Goal: Transaction & Acquisition: Download file/media

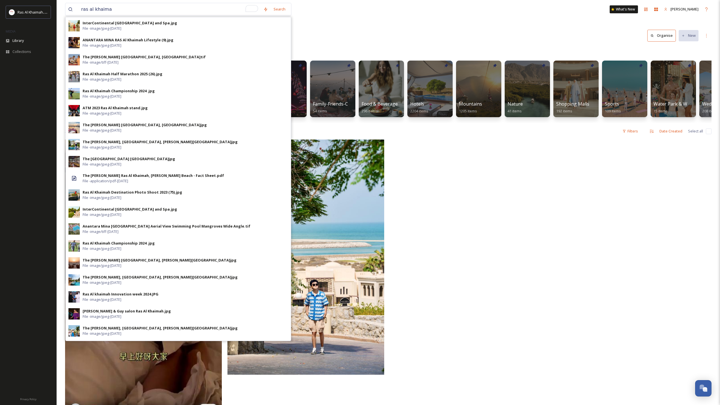
type input "ras al khaimah"
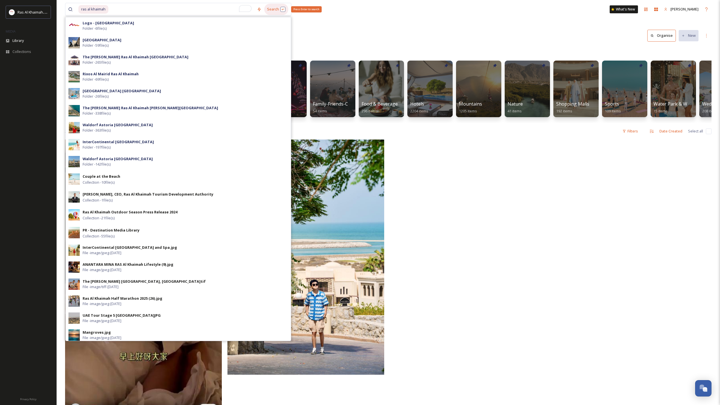
click at [275, 11] on div "Search Press Enter to search" at bounding box center [276, 9] width 24 height 11
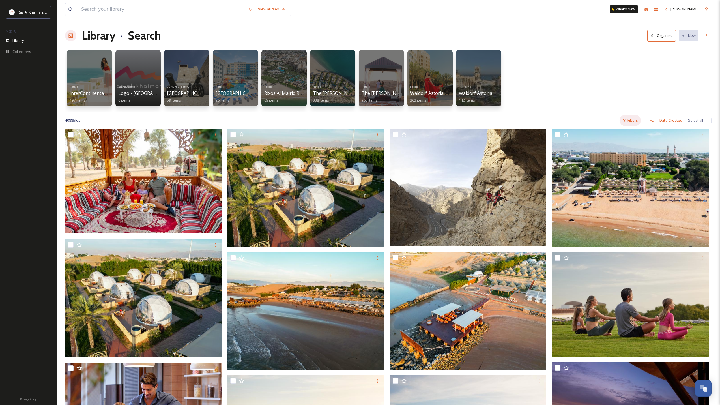
click at [636, 122] on div "Filters" at bounding box center [630, 120] width 21 height 11
click at [633, 146] on div "Size" at bounding box center [612, 144] width 57 height 11
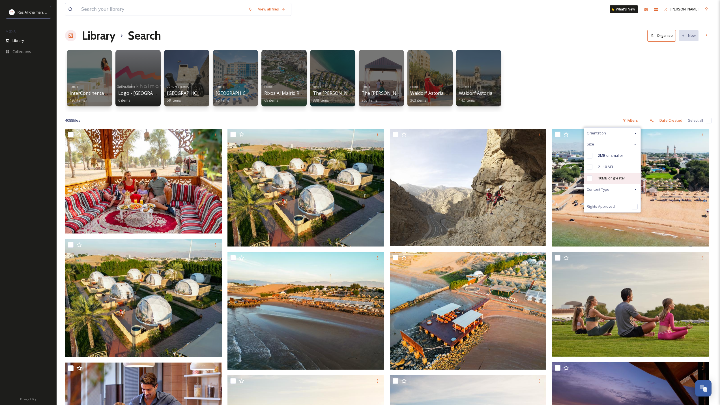
click at [615, 178] on span "10MB or greater" at bounding box center [611, 178] width 27 height 5
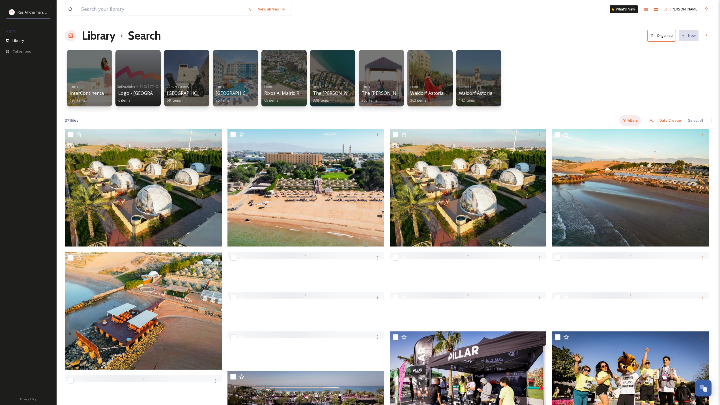
click at [637, 124] on div "Filters" at bounding box center [630, 120] width 21 height 11
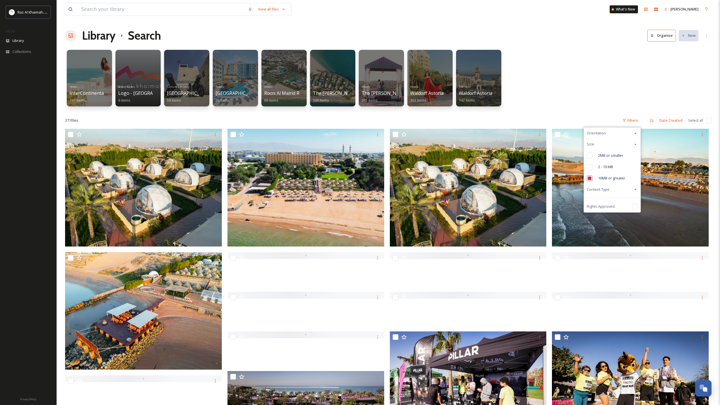
click at [613, 189] on div "Content Type" at bounding box center [612, 189] width 57 height 11
click at [590, 179] on input "checkbox" at bounding box center [590, 179] width 6 height 6
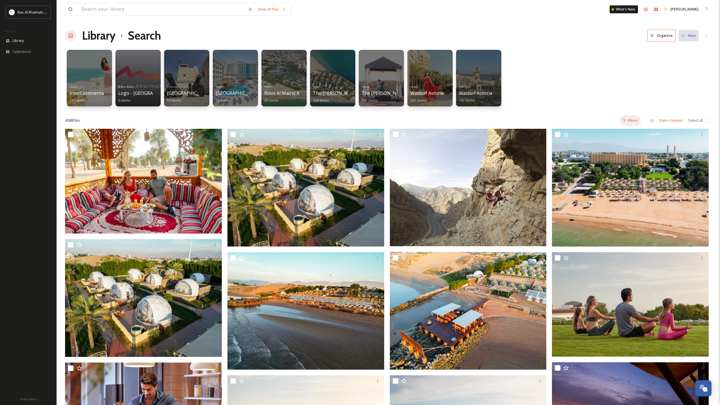
click at [632, 120] on div "Filters" at bounding box center [630, 120] width 21 height 11
click at [607, 157] on span "Content Type" at bounding box center [598, 155] width 23 height 5
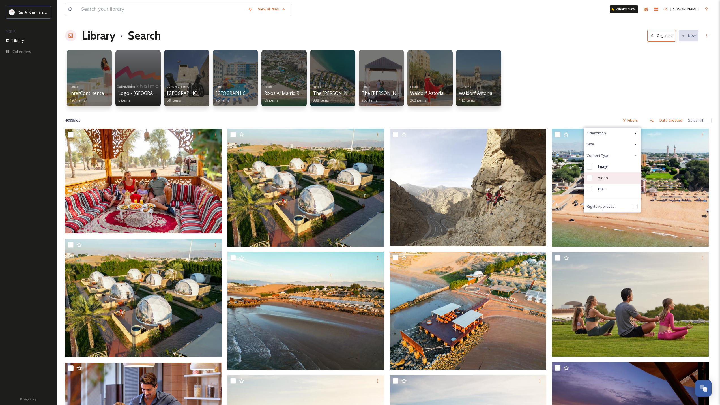
click at [591, 180] on input "checkbox" at bounding box center [590, 178] width 6 height 6
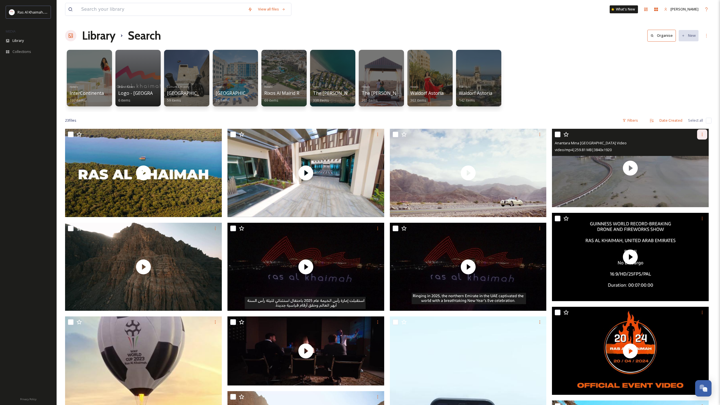
click at [704, 135] on icon at bounding box center [702, 134] width 5 height 5
click at [694, 158] on span "Download" at bounding box center [695, 157] width 17 height 5
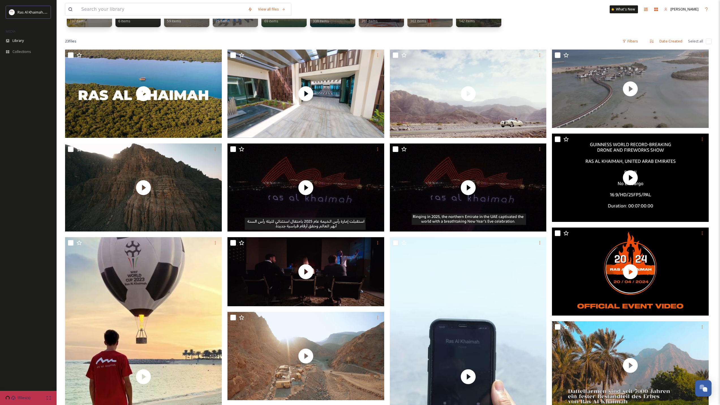
scroll to position [28, 0]
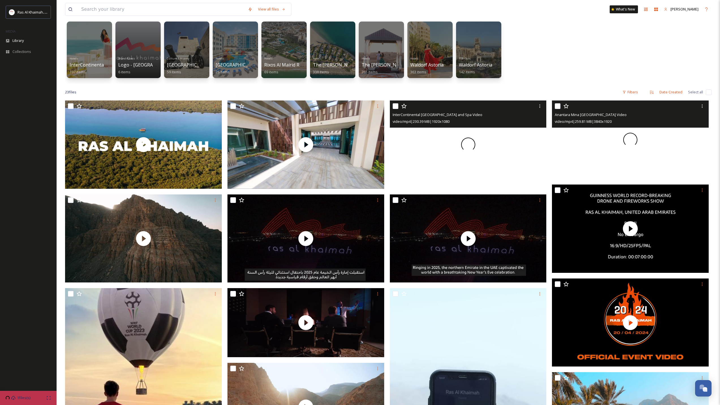
drag, startPoint x: 602, startPoint y: 131, endPoint x: 602, endPoint y: 141, distance: 9.6
click at [602, 141] on div at bounding box center [630, 139] width 157 height 78
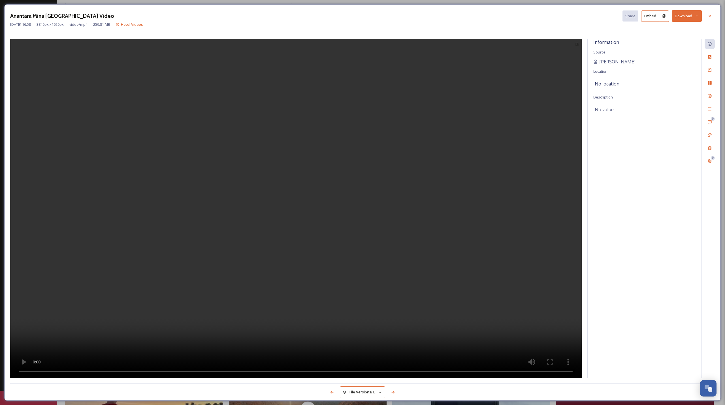
click at [369, 222] on video at bounding box center [295, 208] width 571 height 339
click at [527, 100] on video at bounding box center [295, 208] width 571 height 339
click at [683, 15] on button "Download" at bounding box center [687, 16] width 30 height 12
click at [674, 31] on span "Download Original (3840 x 1920)" at bounding box center [672, 28] width 54 height 5
click at [419, 141] on video at bounding box center [295, 208] width 571 height 339
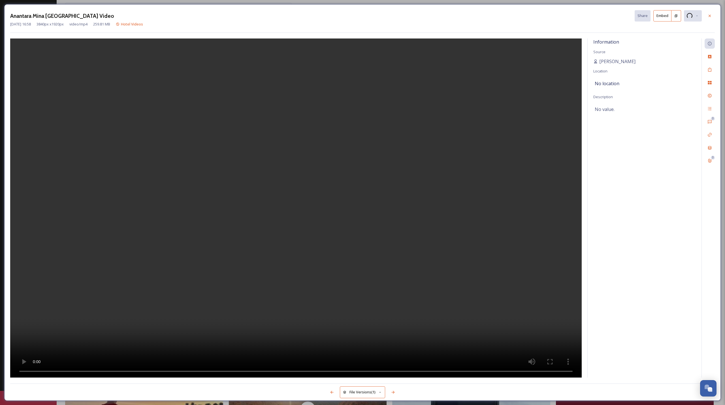
click at [483, 140] on video at bounding box center [295, 208] width 571 height 339
click at [0, 203] on div "Anantara Mina Al Arab Ras Al Khaimah Resort Video Share Embed Apr 11 2025 16:58…" at bounding box center [362, 202] width 725 height 405
click at [708, 17] on icon at bounding box center [709, 16] width 5 height 5
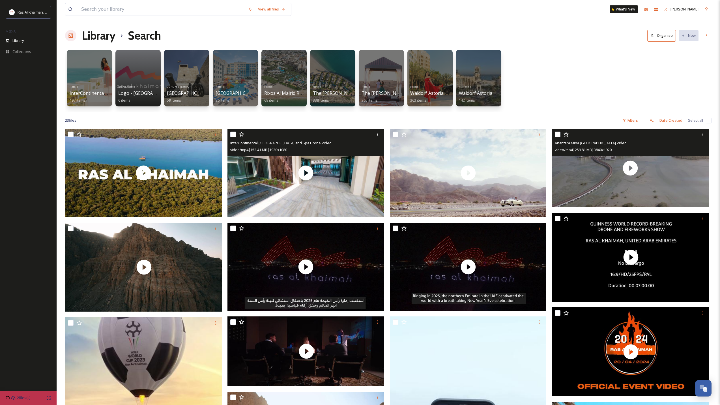
click at [316, 140] on div "InterContinental Ras Al Khaimah Resort and Spa Drone Video" at bounding box center [306, 143] width 153 height 7
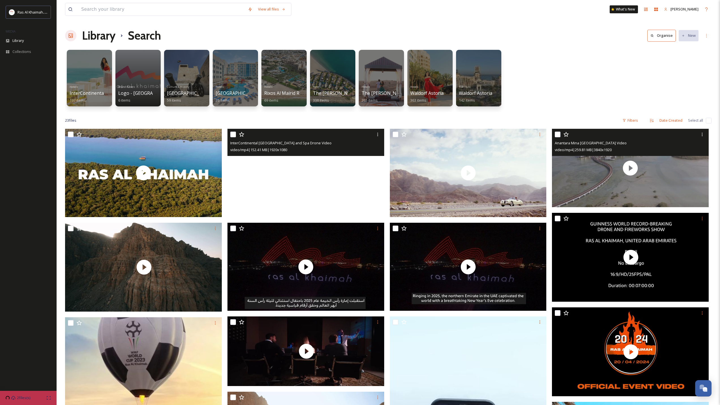
click at [332, 168] on video "InterContinental Ras Al Khaimah Resort and Spa Drone Video" at bounding box center [306, 173] width 157 height 88
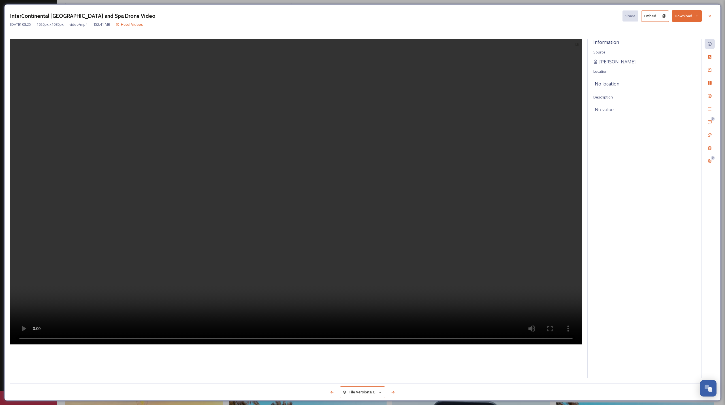
click at [143, 140] on video at bounding box center [295, 192] width 571 height 306
click at [551, 294] on video at bounding box center [295, 192] width 571 height 306
click at [712, 17] on div at bounding box center [709, 16] width 10 height 10
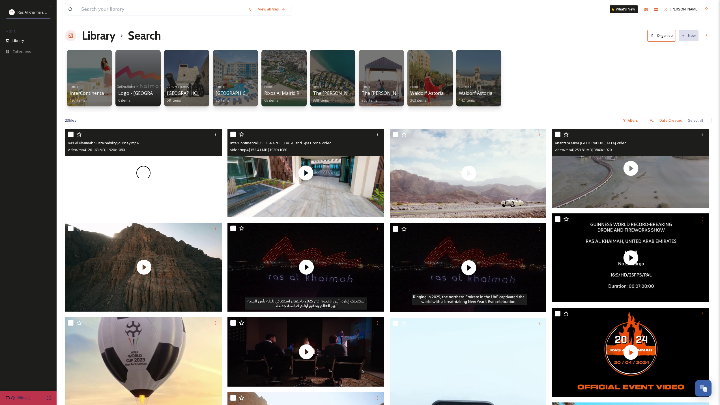
click at [165, 169] on div at bounding box center [143, 173] width 157 height 88
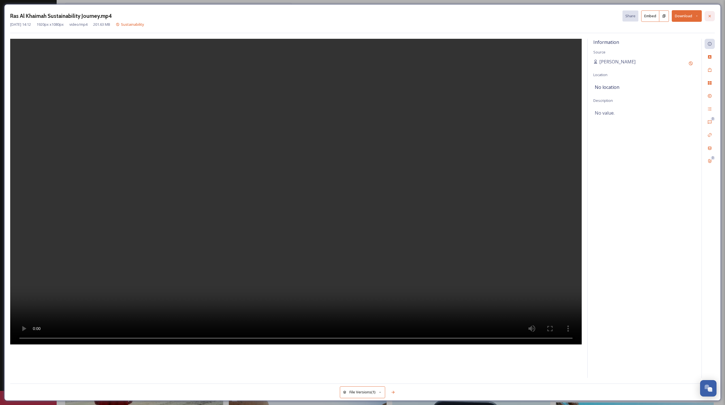
click at [708, 14] on icon at bounding box center [709, 16] width 5 height 5
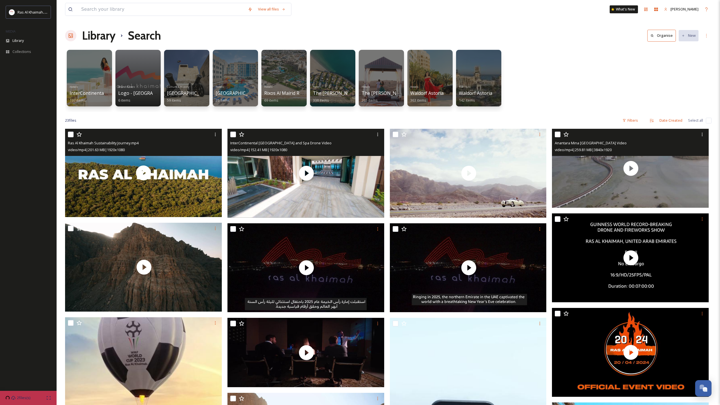
click at [546, 57] on div "Hotels InterContinental Ras Al Khaimah Resort and Spa 197 items Brand Assets Lo…" at bounding box center [388, 79] width 647 height 65
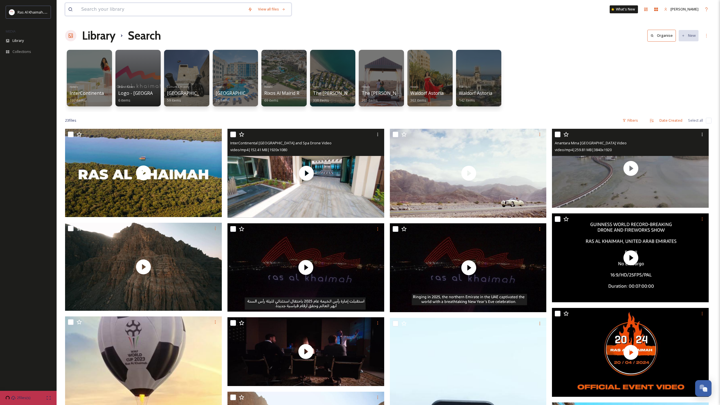
click at [178, 10] on input at bounding box center [161, 9] width 167 height 12
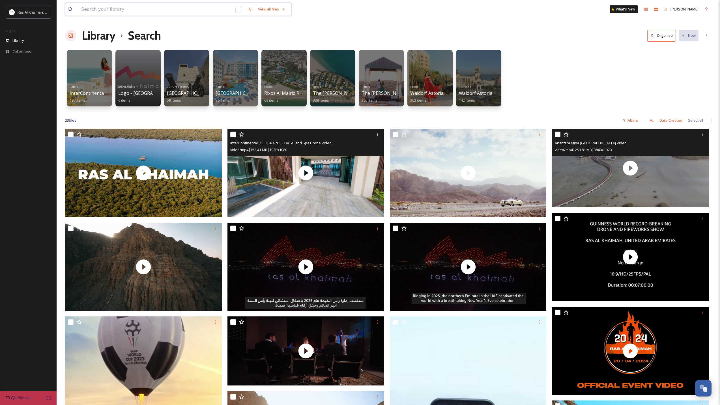
paste input "almarjan"
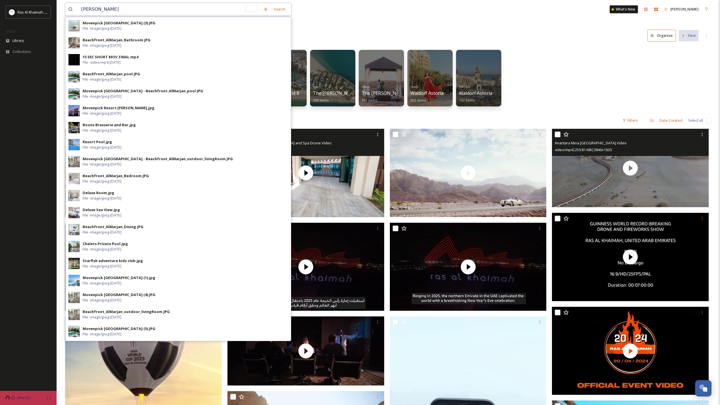
type input "marjan island"
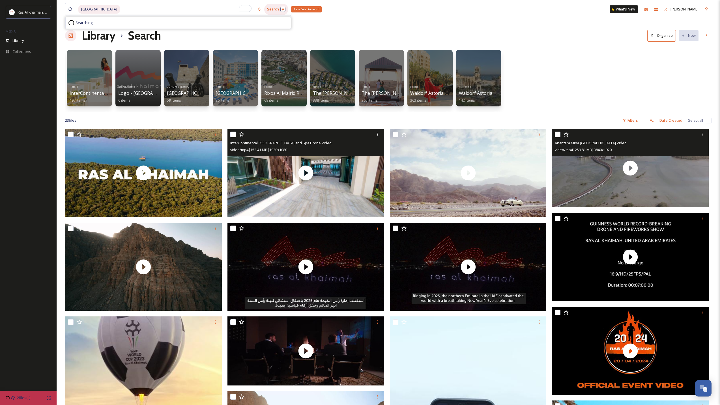
click at [271, 8] on div "Search Press Enter to search" at bounding box center [276, 9] width 24 height 11
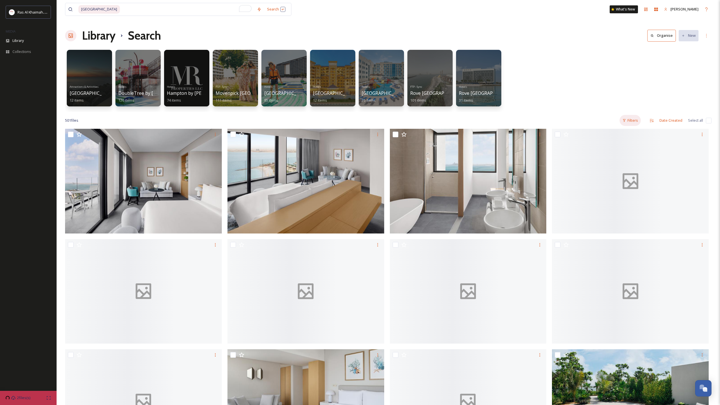
click at [630, 121] on div "Filters" at bounding box center [630, 120] width 21 height 11
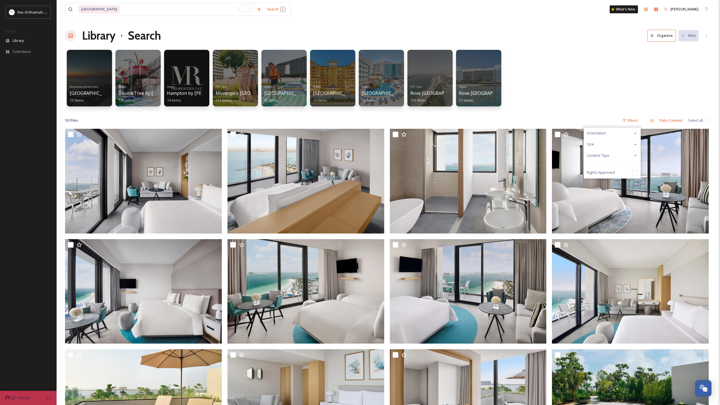
click at [635, 157] on icon at bounding box center [636, 155] width 5 height 5
click at [604, 176] on span "Video" at bounding box center [603, 177] width 10 height 5
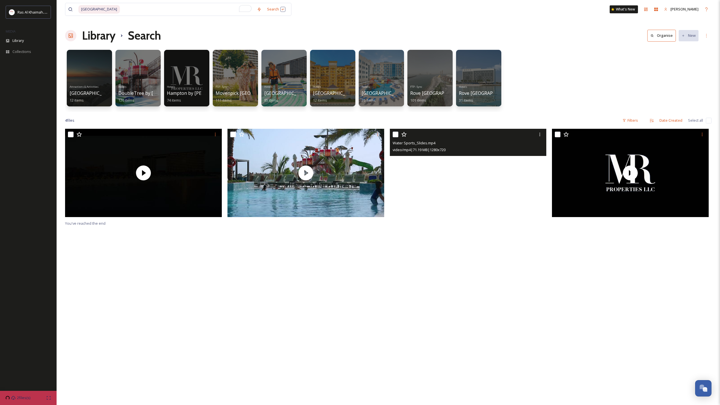
click at [456, 203] on video "Water Sports_Slides.mp4" at bounding box center [468, 173] width 157 height 88
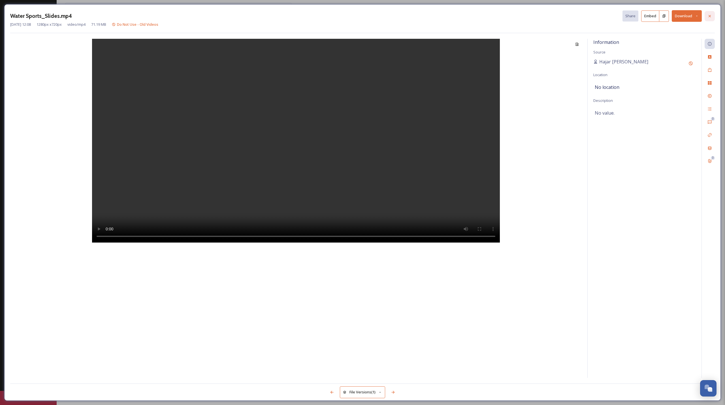
click at [709, 16] on icon at bounding box center [709, 16] width 5 height 5
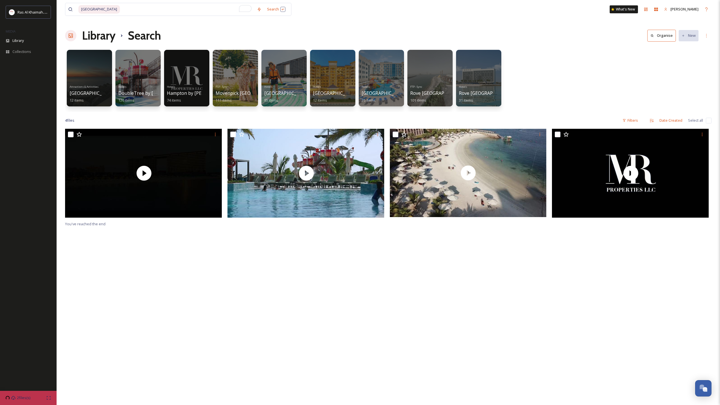
scroll to position [6, 0]
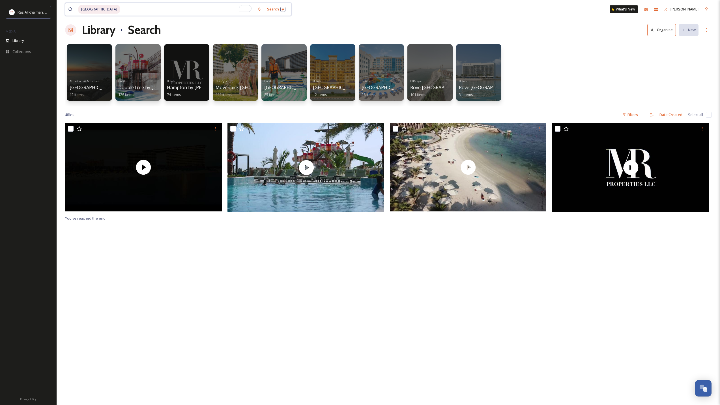
click at [122, 7] on input "To enrich screen reader interactions, please activate Accessibility in Grammarl…" at bounding box center [188, 9] width 134 height 12
click at [100, 8] on span "marjan island" at bounding box center [99, 9] width 42 height 8
click at [104, 9] on span "marjan island" at bounding box center [99, 9] width 42 height 8
drag, startPoint x: 110, startPoint y: 9, endPoint x: 57, endPoint y: 9, distance: 53.8
click at [57, 9] on div "marjan island Search What's New Maha Galieva Library Search Organise New Your S…" at bounding box center [389, 261] width 664 height 534
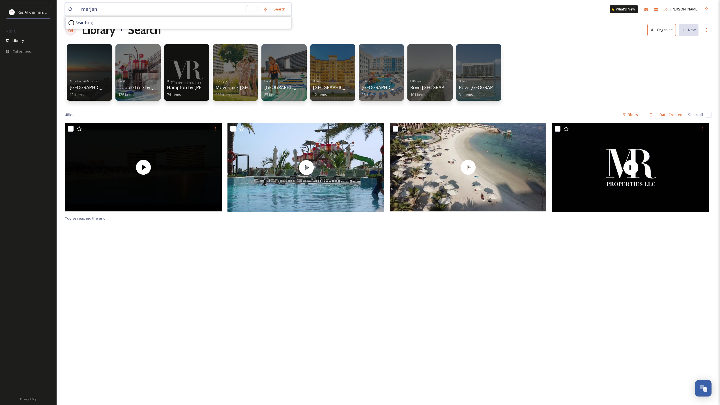
type input "marjan"
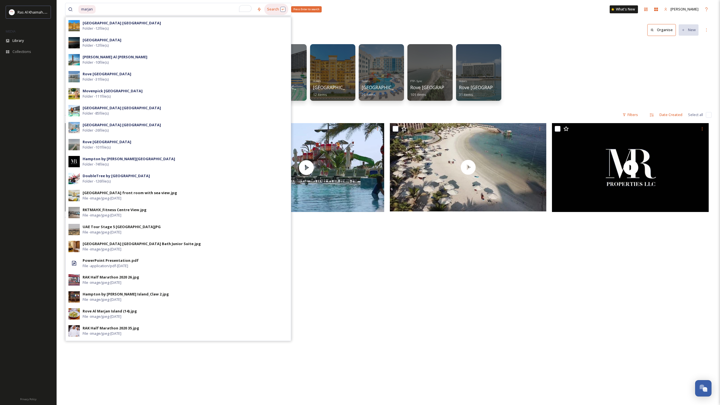
click at [271, 10] on div "Search Press Enter to search" at bounding box center [276, 9] width 24 height 11
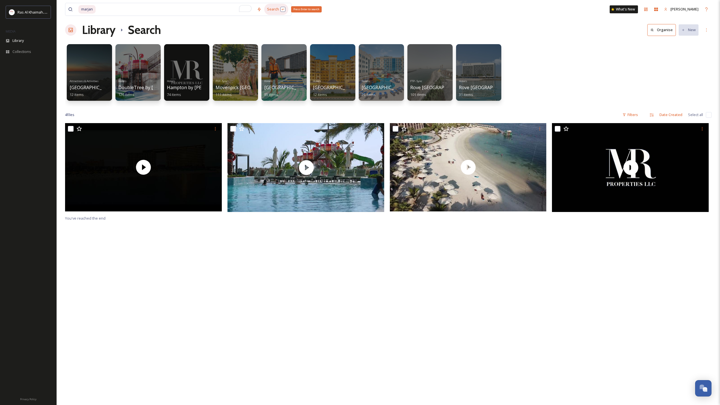
click at [273, 9] on div "Search Press Enter to search" at bounding box center [276, 9] width 24 height 11
click at [273, 10] on div "Search Press Enter to search" at bounding box center [276, 9] width 24 height 11
click at [196, 10] on input "To enrich screen reader interactions, please activate Accessibility in Grammarl…" at bounding box center [175, 9] width 158 height 12
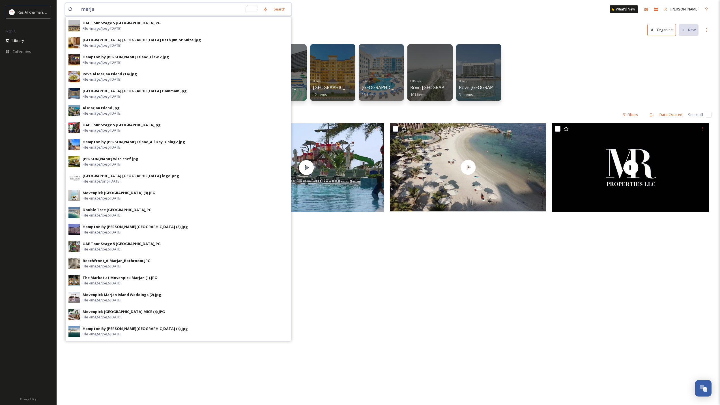
type input "marjan"
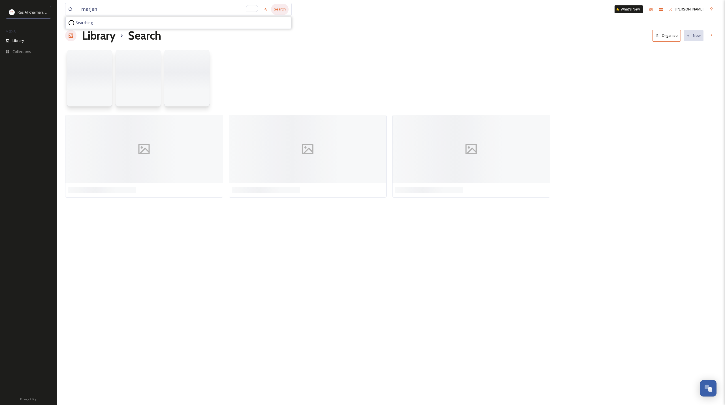
click at [283, 10] on div "Search" at bounding box center [280, 9] width 18 height 11
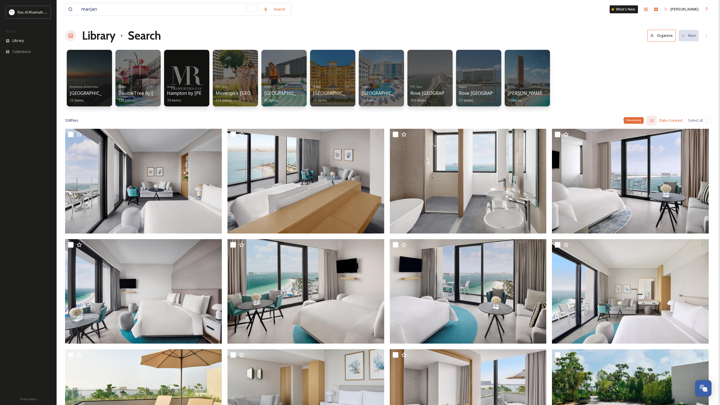
click at [634, 121] on div "Descending" at bounding box center [634, 120] width 20 height 6
click at [630, 118] on div "Filters" at bounding box center [630, 120] width 21 height 11
click at [618, 153] on div "Content Type" at bounding box center [612, 155] width 57 height 11
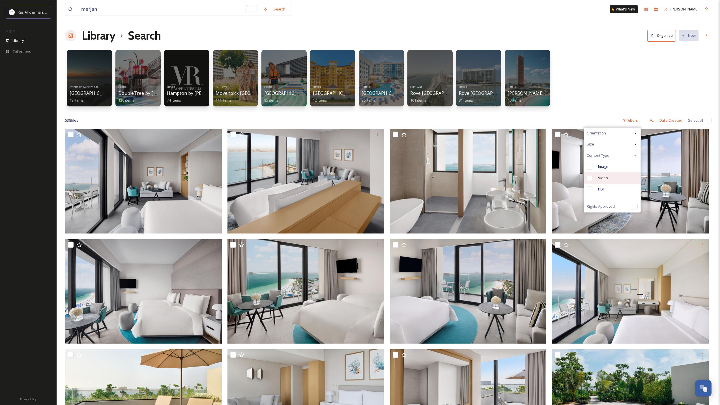
click at [598, 181] on div "Video" at bounding box center [612, 177] width 57 height 11
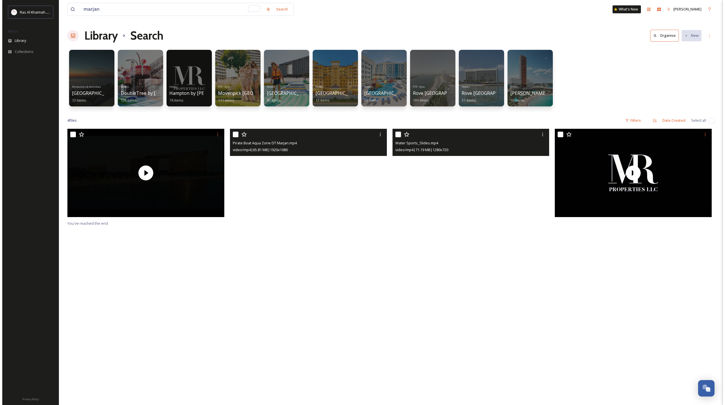
scroll to position [2, 0]
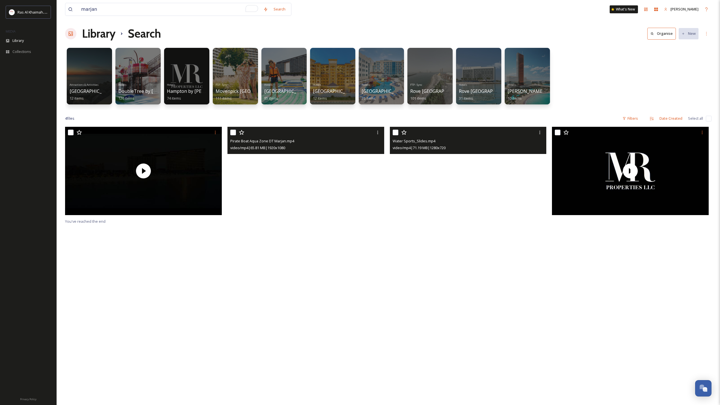
click at [459, 172] on video "Water Sports_Slides.mp4" at bounding box center [468, 171] width 157 height 88
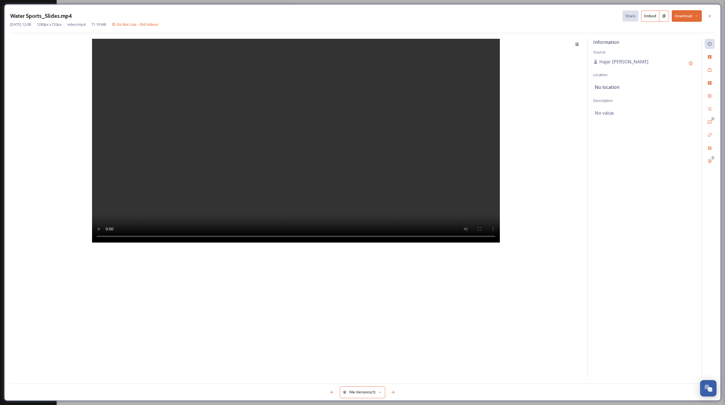
click at [519, 285] on div at bounding box center [295, 208] width 571 height 339
click at [551, 131] on div at bounding box center [295, 208] width 571 height 339
click at [677, 15] on button "Download" at bounding box center [687, 16] width 30 height 12
click at [670, 29] on span "Download Original (1280 x 720)" at bounding box center [672, 28] width 52 height 5
click at [6, 17] on div "Water Sports_Slides.mp4 Share Embed Aug 09 2021 12:08 1280 px x 720 px video/mp…" at bounding box center [362, 202] width 716 height 397
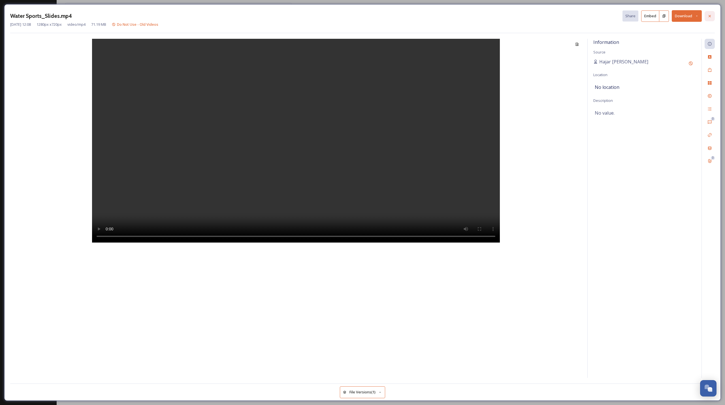
click at [710, 15] on icon at bounding box center [709, 16] width 5 height 5
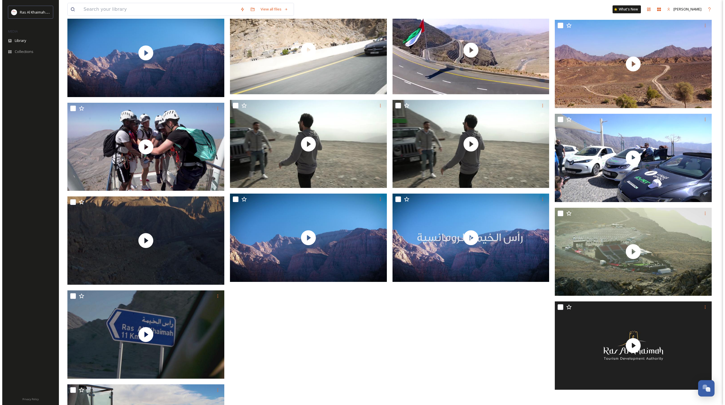
scroll to position [1181, 0]
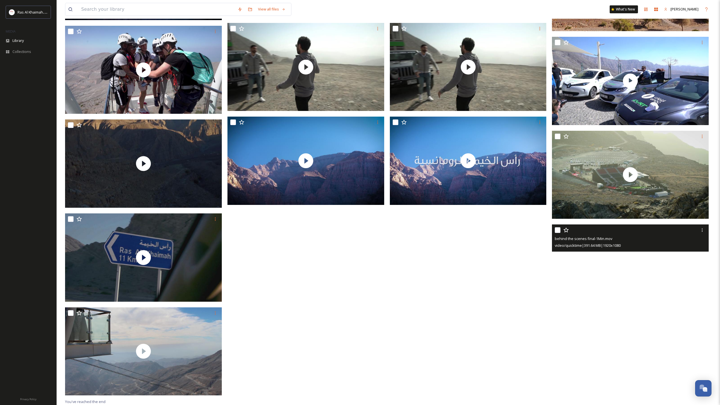
drag, startPoint x: 583, startPoint y: 311, endPoint x: 582, endPoint y: 307, distance: 3.7
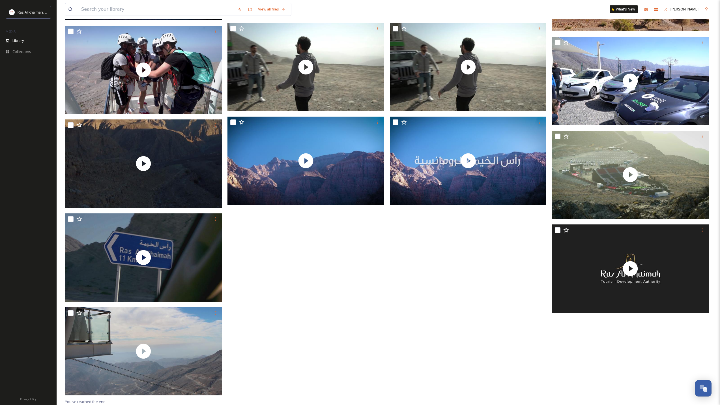
click at [596, 238] on span "behind the scenes final-1Min.mov" at bounding box center [583, 238] width 57 height 5
click at [585, 232] on div at bounding box center [631, 230] width 153 height 10
drag, startPoint x: 615, startPoint y: 226, endPoint x: 601, endPoint y: 237, distance: 17.2
click at [603, 236] on span "behind the scenes final-1Min.mov" at bounding box center [583, 238] width 57 height 5
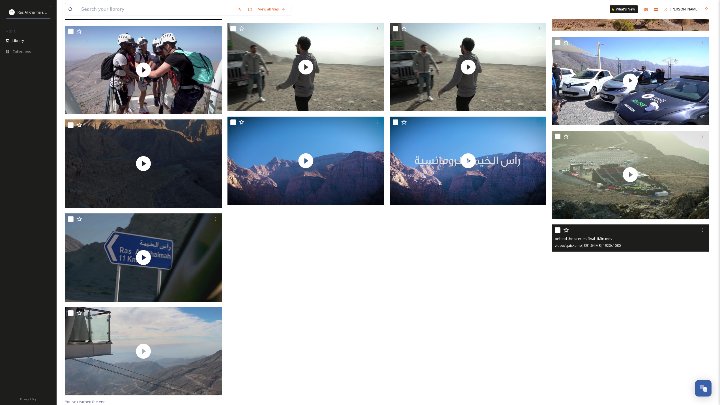
click at [628, 267] on video "behind the scenes final-1Min.mov" at bounding box center [630, 268] width 157 height 88
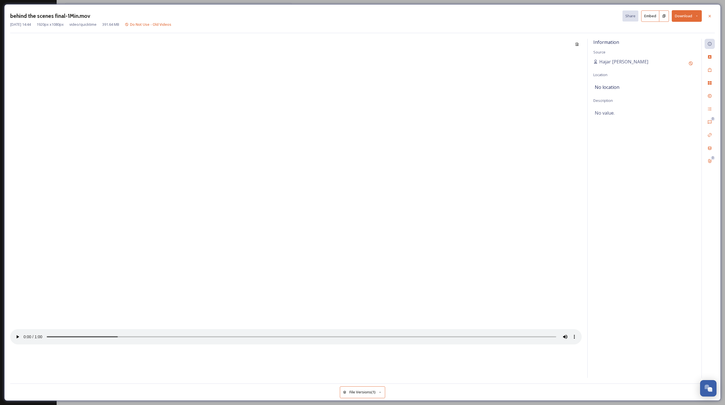
click at [127, 245] on video at bounding box center [295, 192] width 571 height 306
click at [711, 15] on icon at bounding box center [709, 16] width 5 height 5
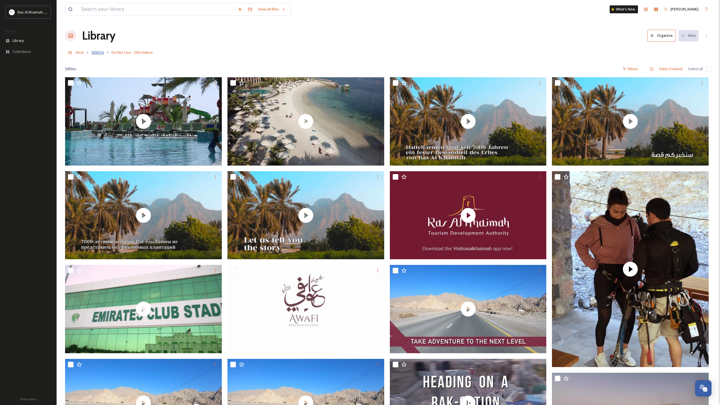
click at [101, 54] on span "VIDEOS" at bounding box center [97, 52] width 13 height 5
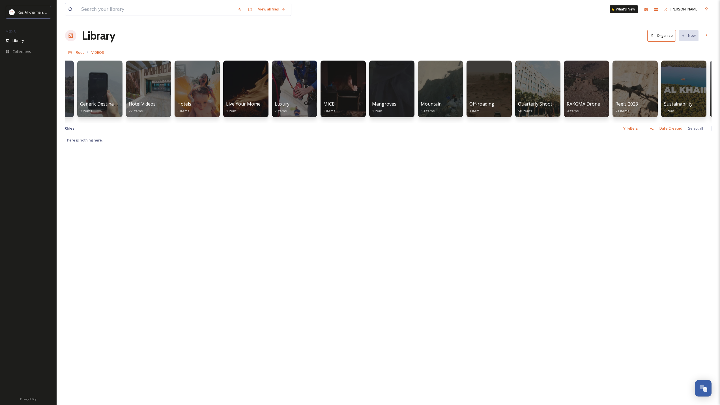
scroll to position [0, 432]
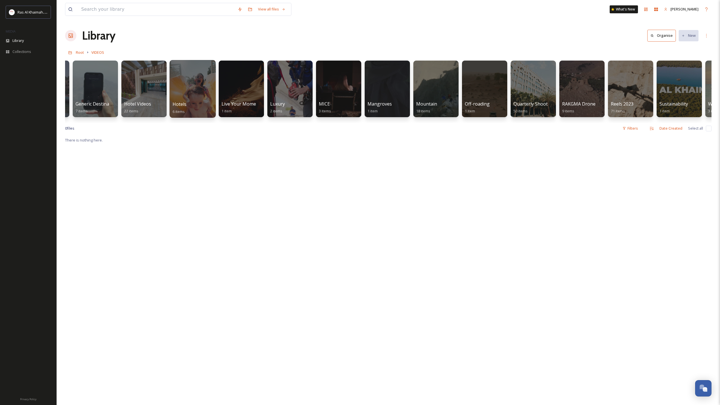
click at [193, 89] on div at bounding box center [193, 89] width 46 height 58
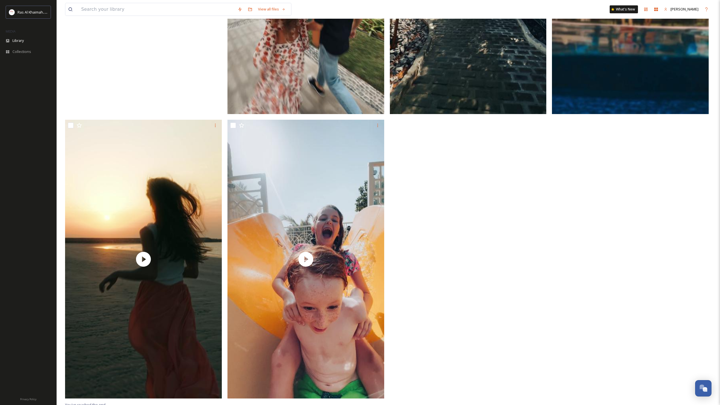
scroll to position [245, 0]
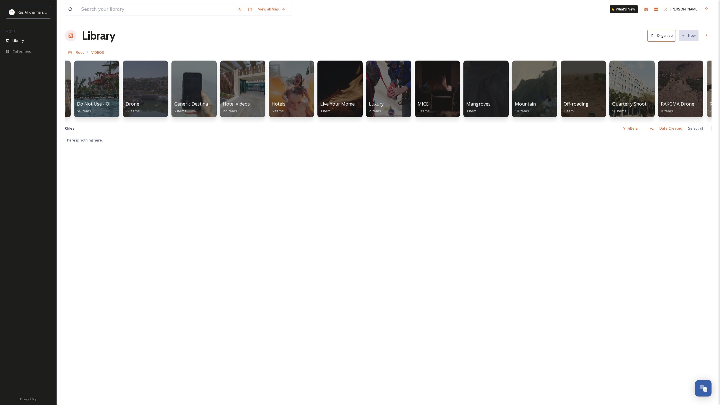
scroll to position [0, 473]
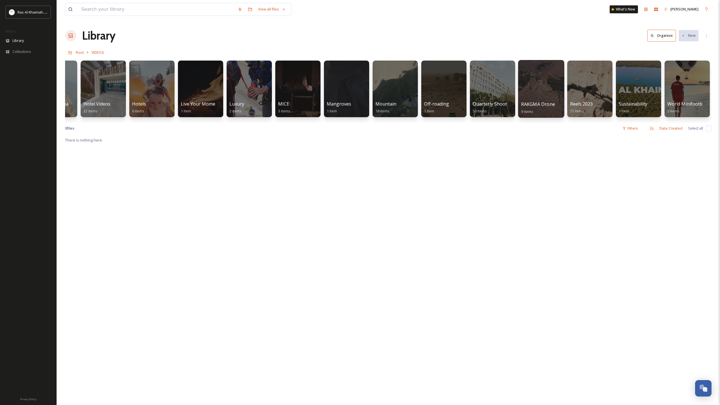
click at [555, 96] on div at bounding box center [541, 89] width 46 height 58
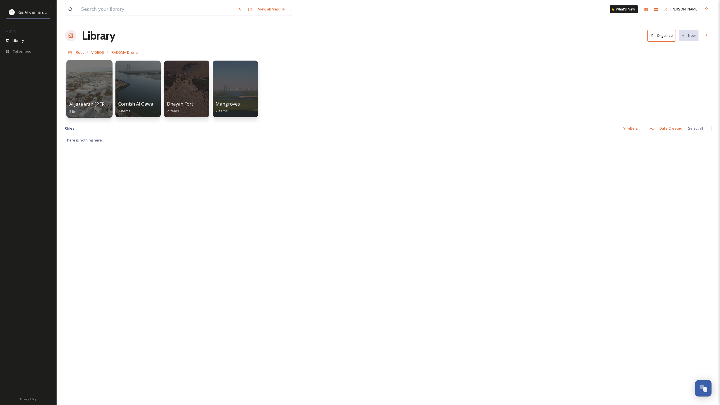
click at [91, 88] on div at bounding box center [89, 89] width 46 height 58
click at [135, 81] on div at bounding box center [138, 89] width 46 height 58
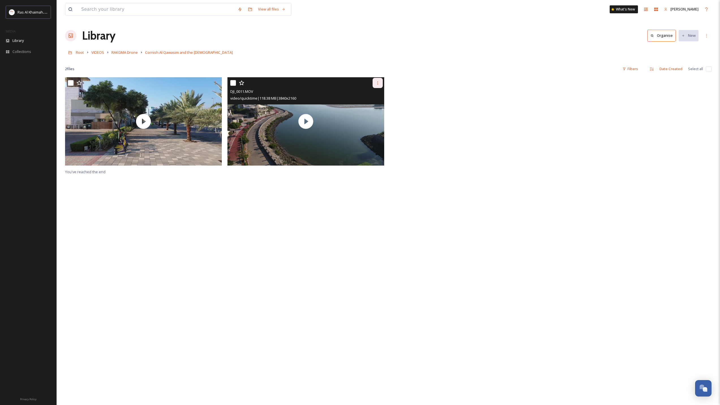
click at [380, 84] on icon at bounding box center [378, 83] width 5 height 5
click at [371, 104] on span "Download" at bounding box center [371, 106] width 17 height 5
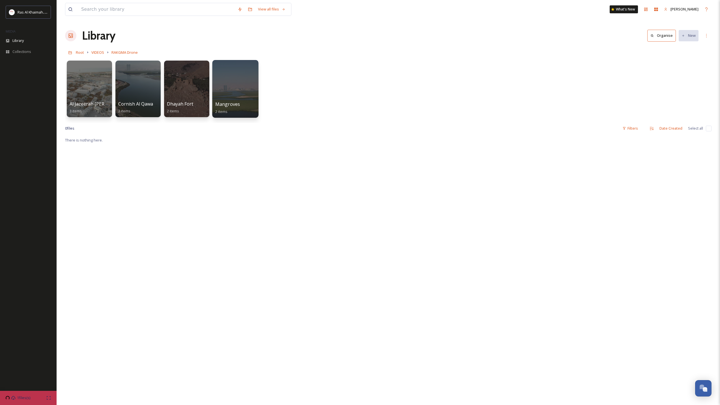
click at [239, 86] on div at bounding box center [235, 89] width 46 height 58
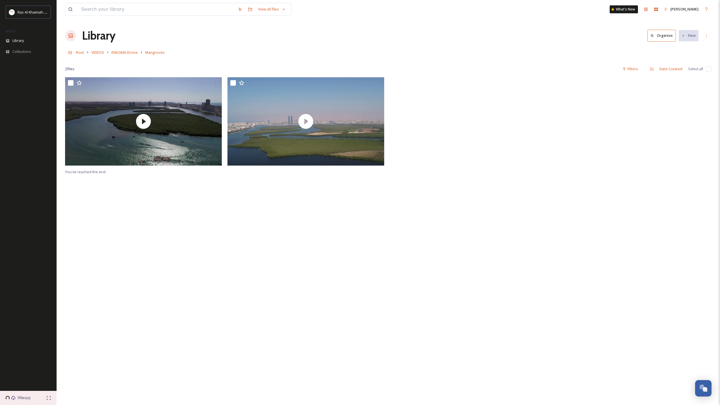
click at [36, 397] on div "1 files(s)" at bounding box center [28, 398] width 57 height 14
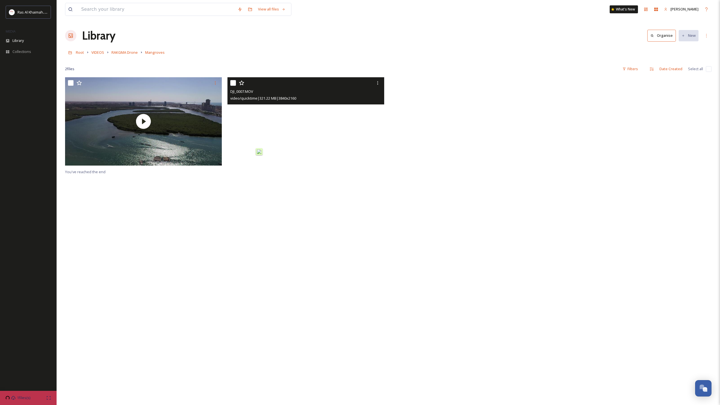
click at [249, 147] on video "DJI_0007.MOV" at bounding box center [306, 121] width 157 height 88
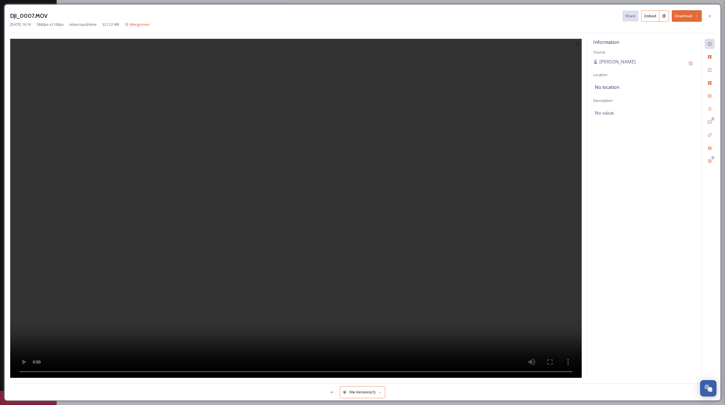
click at [0, 105] on div "DJI_0007.MOV Share Embed Download Nov 26 2024 16:16 3840 px x 2160 px video/qui…" at bounding box center [362, 202] width 725 height 405
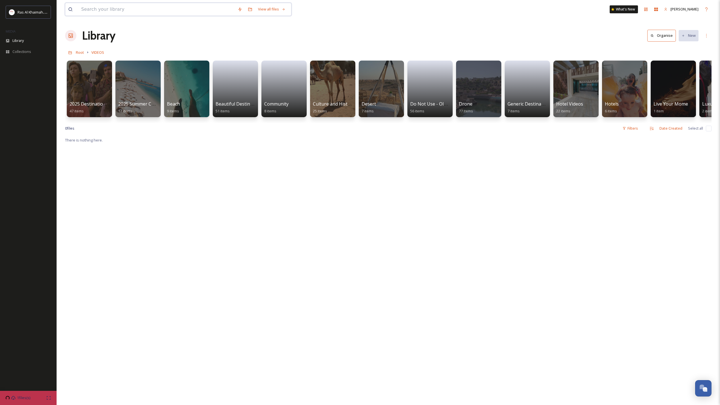
click at [158, 12] on input at bounding box center [156, 9] width 157 height 12
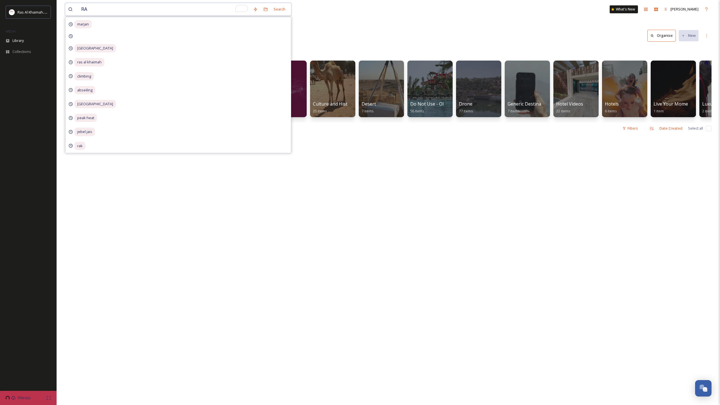
type input "RAK"
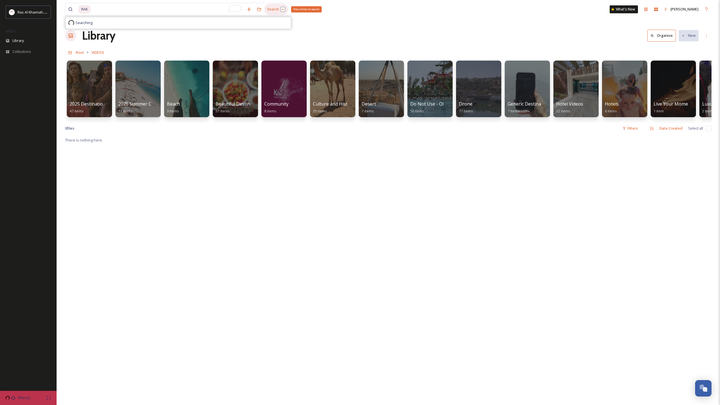
click at [270, 12] on div "Search Press Enter to search" at bounding box center [276, 9] width 24 height 11
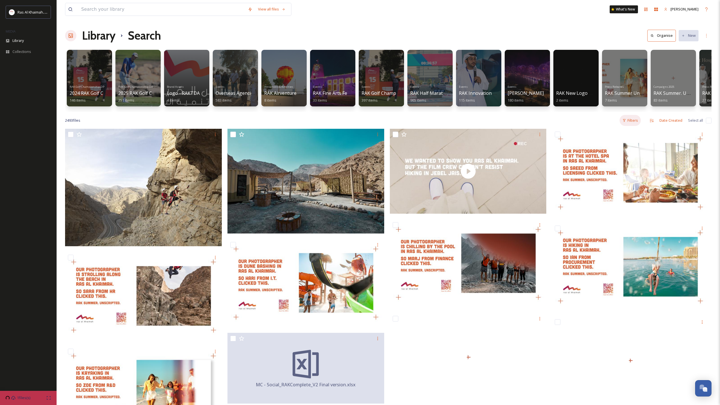
click at [629, 126] on div "Filters" at bounding box center [630, 120] width 21 height 11
click at [608, 158] on span "Content Type" at bounding box center [598, 155] width 23 height 5
click at [602, 180] on span "Video" at bounding box center [603, 177] width 10 height 5
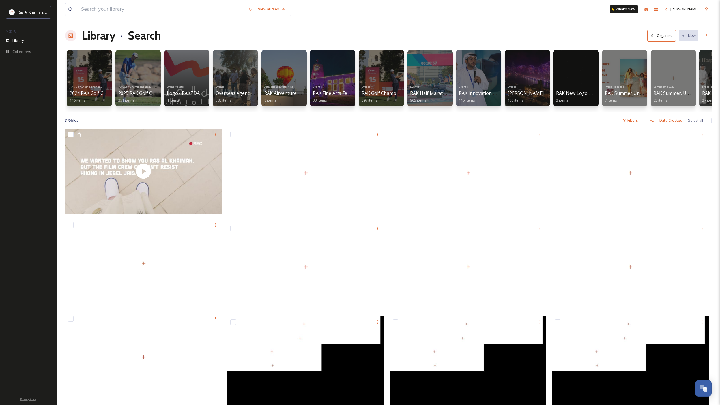
click at [24, 401] on span "Privacy Policy" at bounding box center [28, 399] width 16 height 4
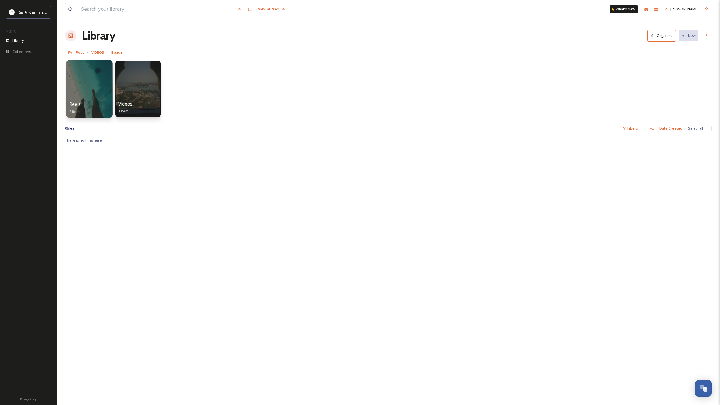
click at [84, 85] on div at bounding box center [89, 89] width 46 height 58
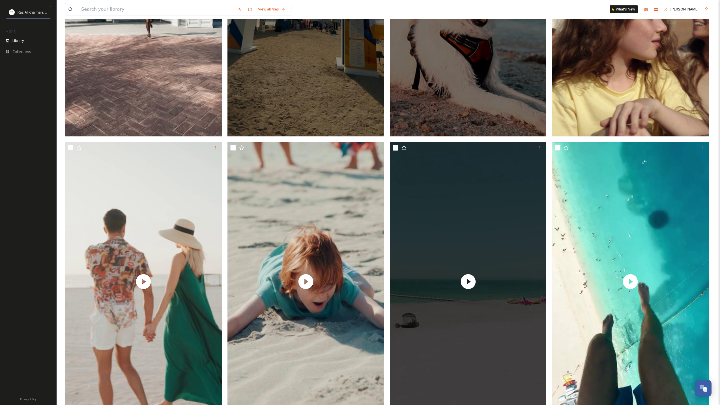
scroll to position [245, 0]
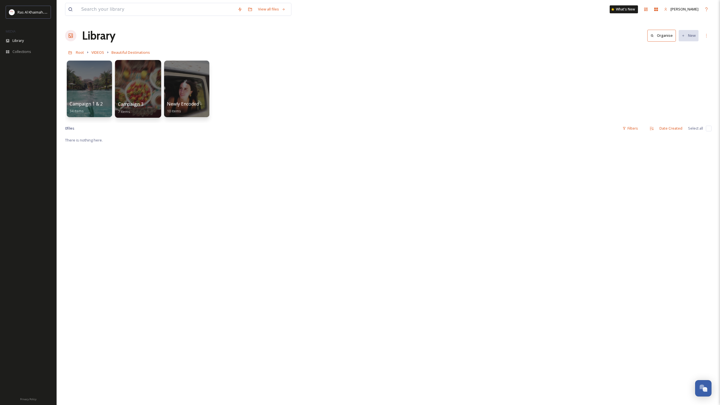
click at [142, 79] on div at bounding box center [138, 89] width 46 height 58
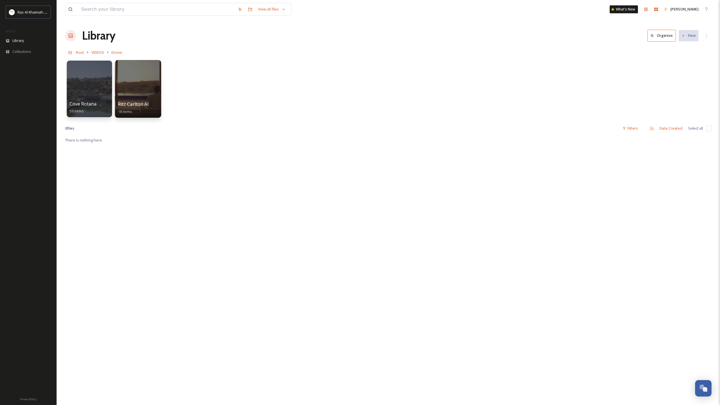
click at [136, 89] on div at bounding box center [138, 89] width 46 height 58
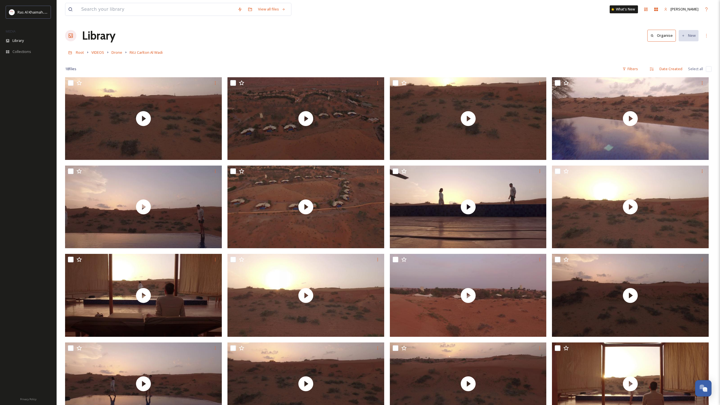
scroll to position [118, 0]
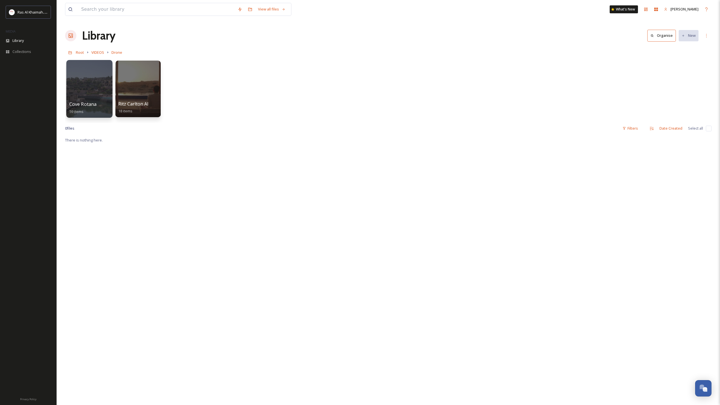
click at [87, 74] on div at bounding box center [89, 89] width 46 height 58
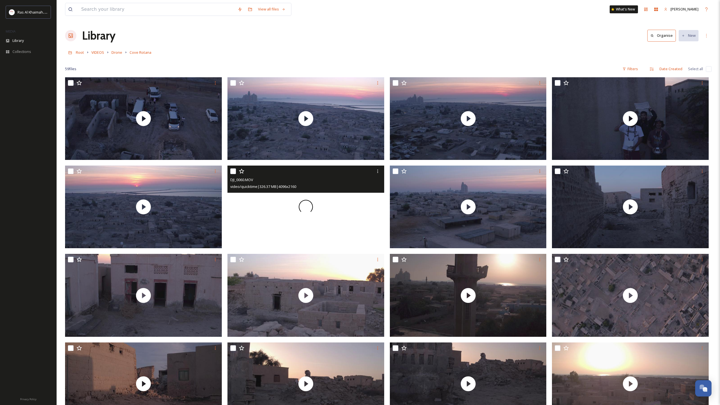
scroll to position [125, 0]
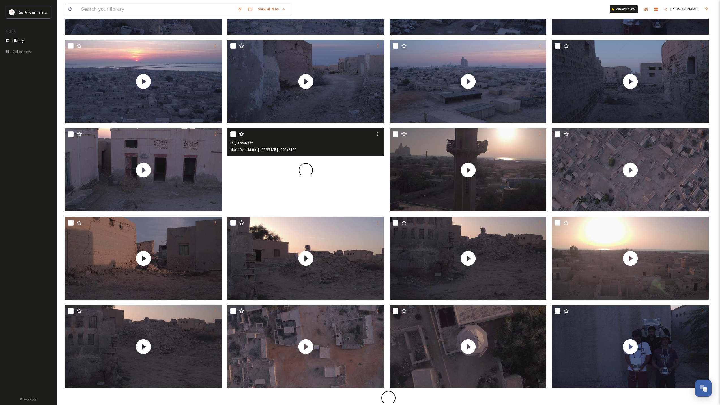
drag, startPoint x: 283, startPoint y: 198, endPoint x: 283, endPoint y: 212, distance: 14.2
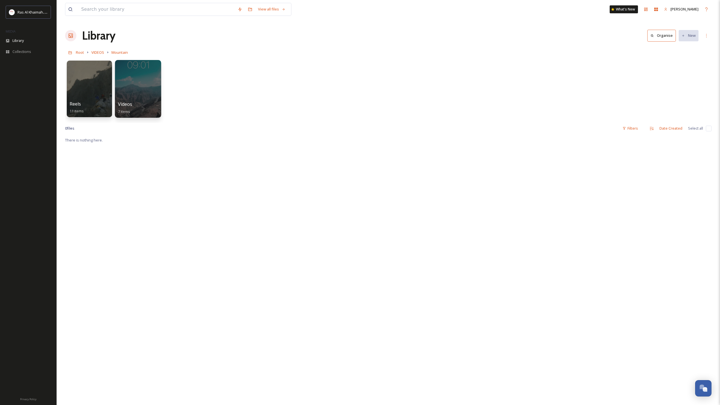
click at [154, 85] on div at bounding box center [138, 89] width 46 height 58
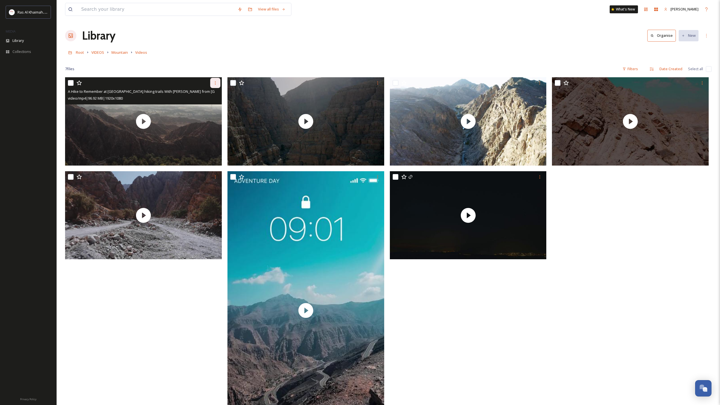
click at [214, 83] on icon at bounding box center [215, 83] width 5 height 5
click at [211, 105] on span "Download" at bounding box center [208, 106] width 17 height 5
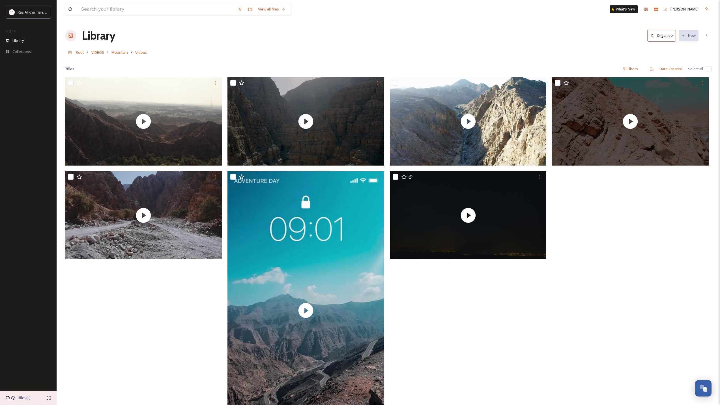
click at [26, 401] on div "1 files(s)" at bounding box center [28, 398] width 57 height 14
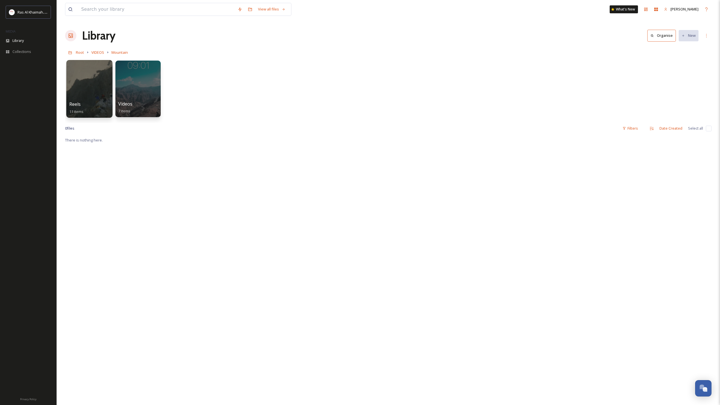
click at [93, 80] on div at bounding box center [89, 89] width 46 height 58
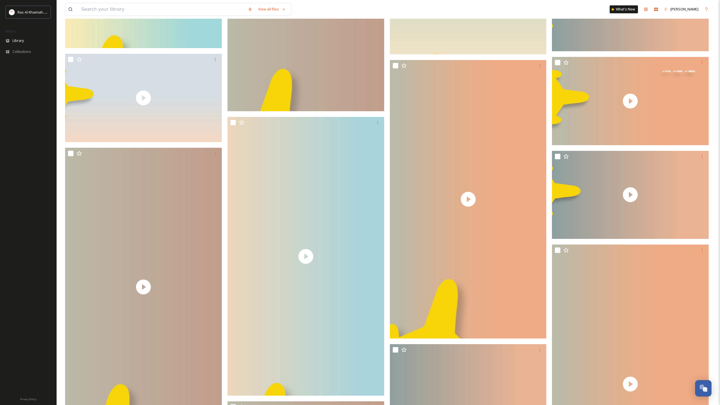
scroll to position [2259, 0]
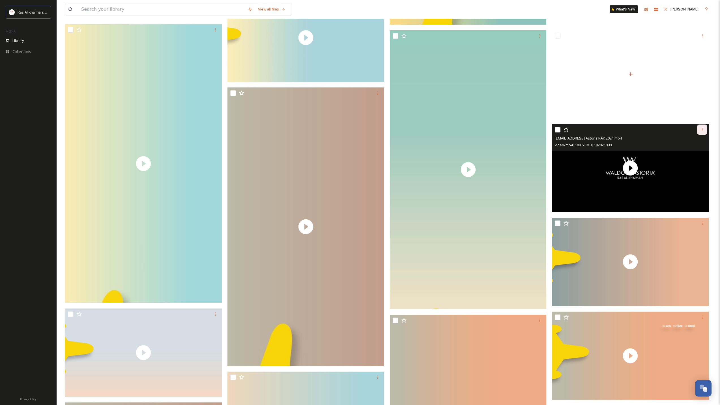
click at [702, 132] on icon at bounding box center [702, 129] width 5 height 5
click at [696, 156] on span "Download" at bounding box center [695, 152] width 17 height 5
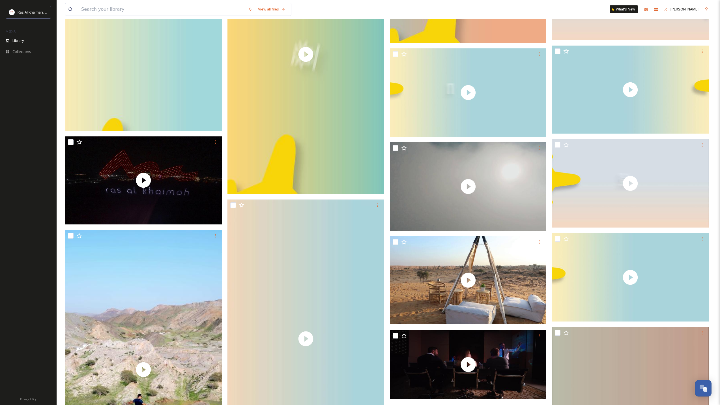
scroll to position [12061, 0]
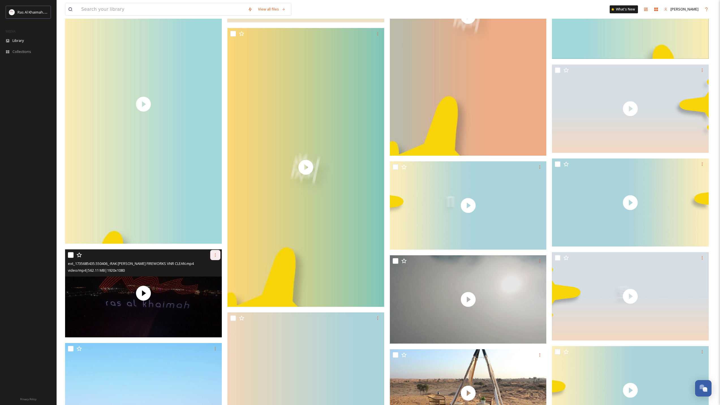
click at [214, 257] on icon at bounding box center [215, 255] width 5 height 5
click at [211, 281] on span "Download" at bounding box center [208, 278] width 17 height 5
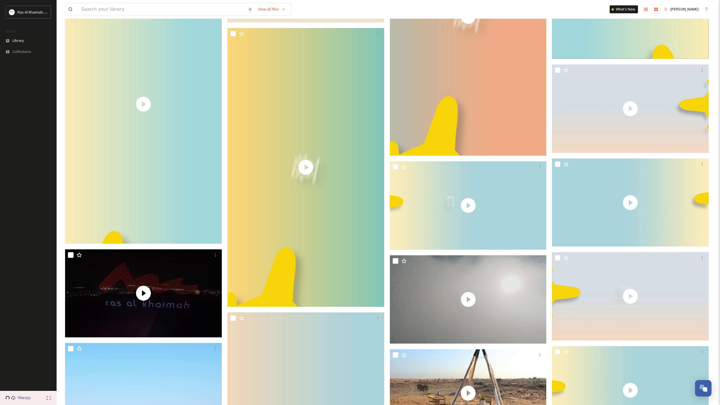
click at [22, 395] on span "1 files(s)" at bounding box center [23, 397] width 13 height 5
